Goal: Task Accomplishment & Management: Manage account settings

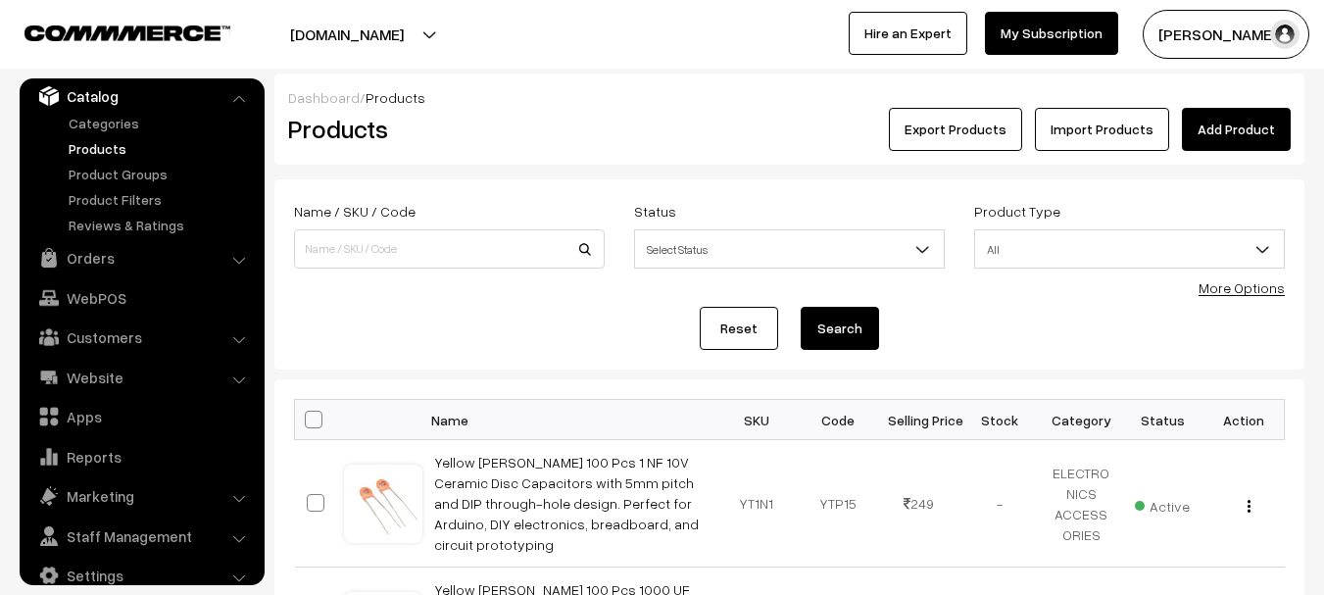
click at [526, 247] on input at bounding box center [449, 248] width 311 height 39
type input "1013d"
click at [801, 307] on button "Search" at bounding box center [840, 328] width 78 height 43
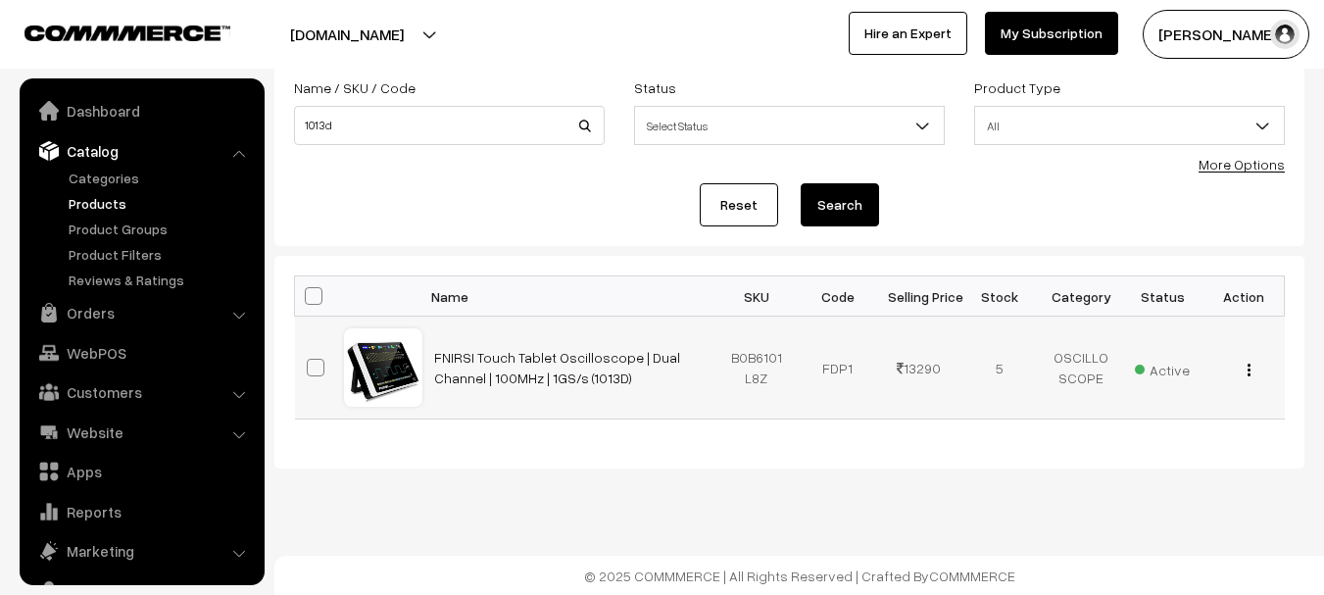
scroll to position [55, 0]
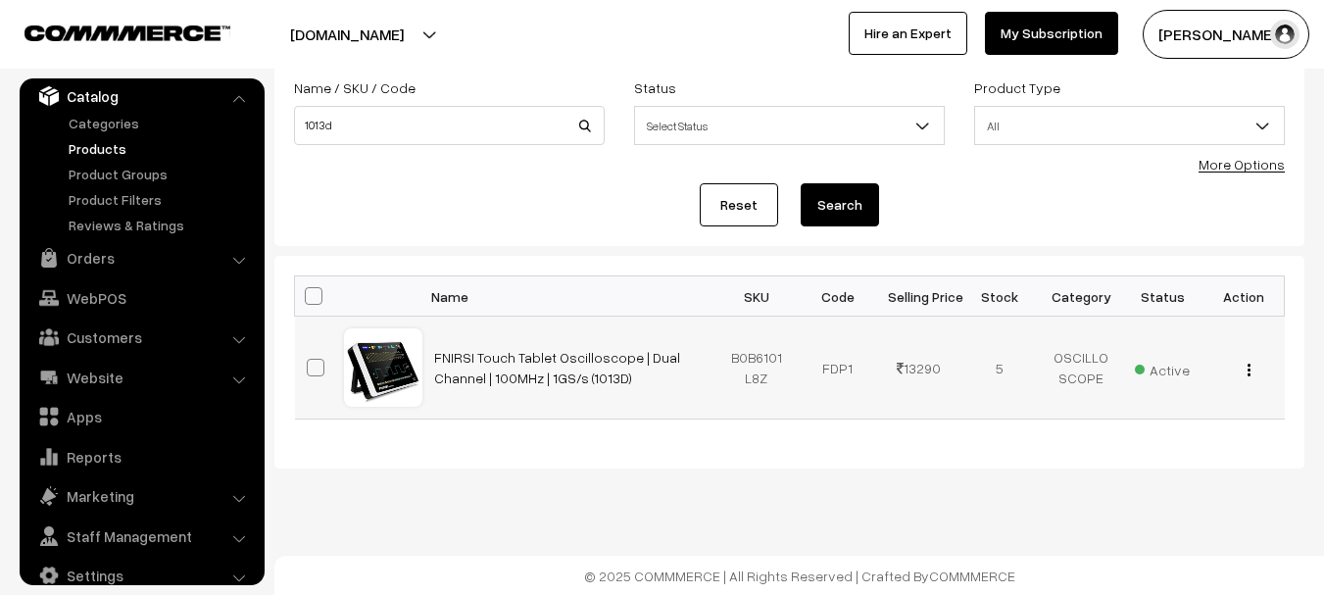
click at [1248, 364] on img "button" at bounding box center [1249, 370] width 3 height 13
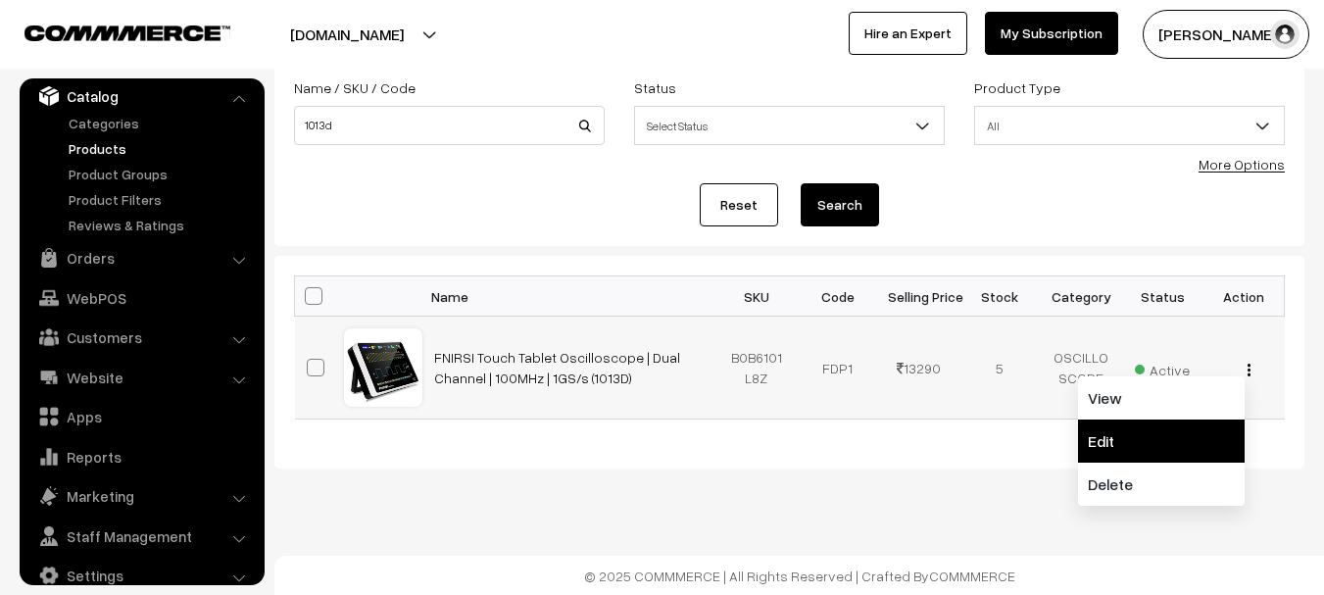
click at [1202, 439] on link "Edit" at bounding box center [1161, 440] width 167 height 43
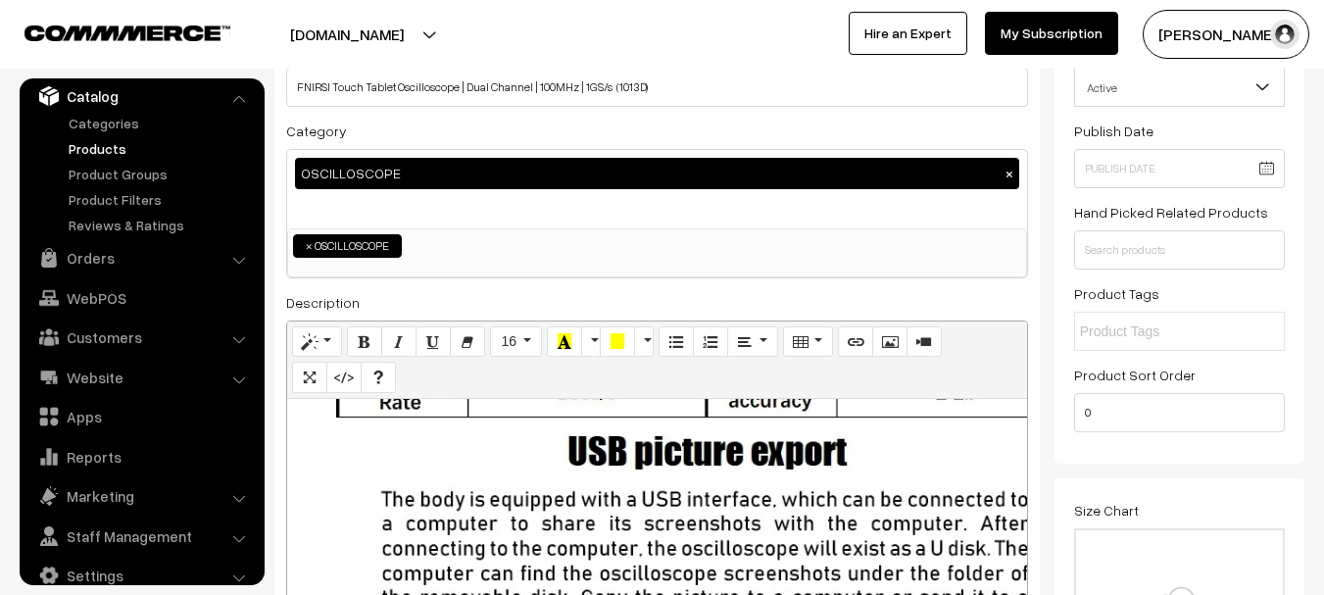
scroll to position [6487, 0]
